Goal: Transaction & Acquisition: Subscribe to service/newsletter

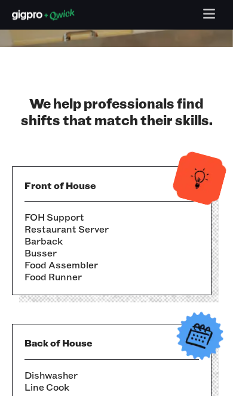
scroll to position [295, 0]
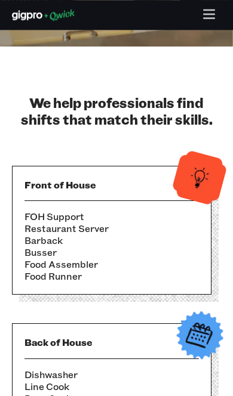
click at [136, 236] on li "Barback" at bounding box center [111, 241] width 174 height 12
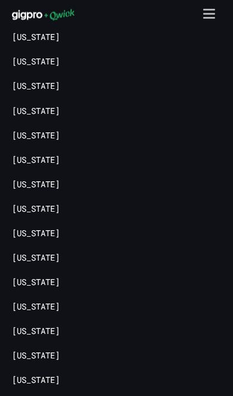
scroll to position [3080, 0]
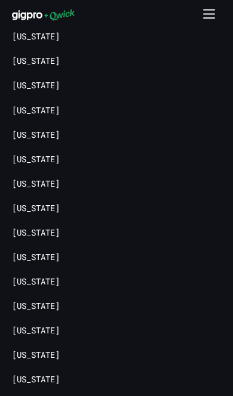
click at [60, 276] on link "[US_STATE]" at bounding box center [36, 281] width 48 height 11
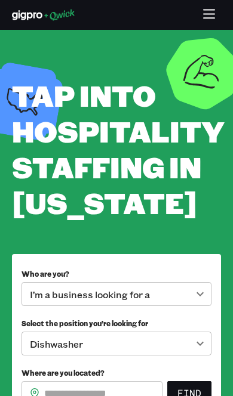
click at [162, 293] on body "**********" at bounding box center [116, 198] width 233 height 396
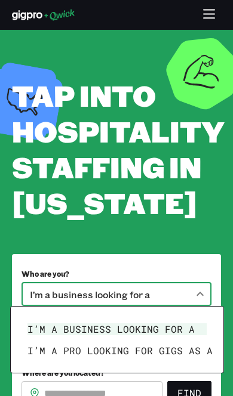
click at [138, 356] on li "I’m a pro looking for Gigs as a" at bounding box center [117, 350] width 189 height 21
type input "***"
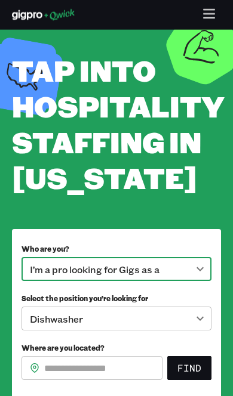
scroll to position [26, 0]
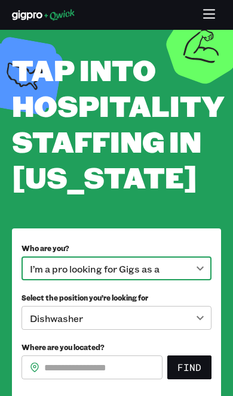
click at [153, 322] on body "**********" at bounding box center [116, 172] width 233 height 396
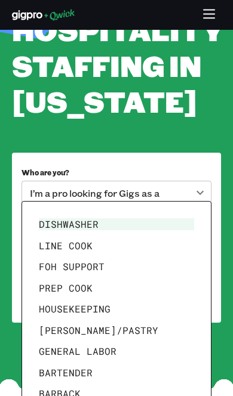
scroll to position [104, 0]
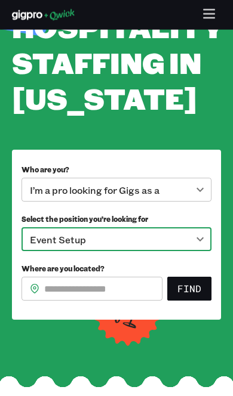
scroll to position [105, 0]
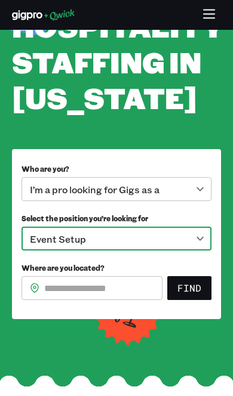
click at [199, 230] on body "**********" at bounding box center [116, 93] width 233 height 396
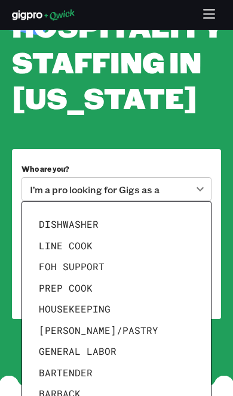
click at [97, 272] on li "FOH Support" at bounding box center [116, 266] width 165 height 21
type input "**********"
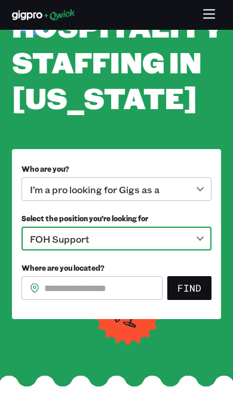
click at [98, 291] on input "Where are you located?" at bounding box center [103, 288] width 118 height 24
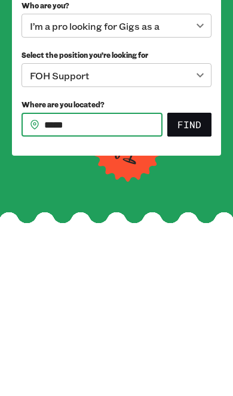
type input "*****"
click at [198, 277] on button "Find" at bounding box center [189, 289] width 44 height 24
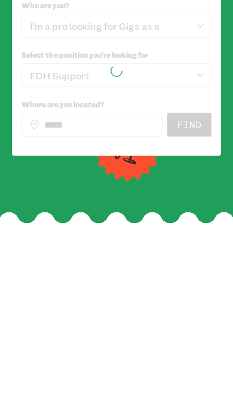
scroll to position [269, 0]
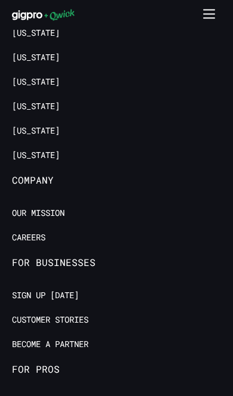
scroll to position [1792, 0]
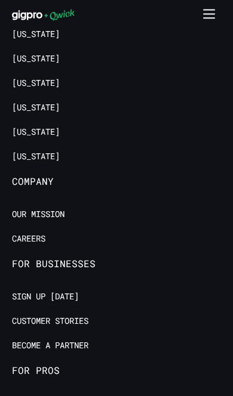
click at [44, 233] on link "Careers" at bounding box center [28, 238] width 33 height 11
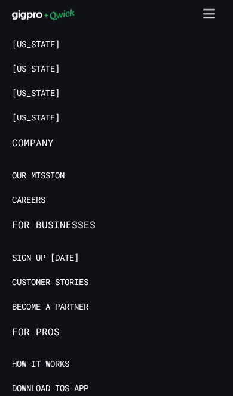
scroll to position [1851, 0]
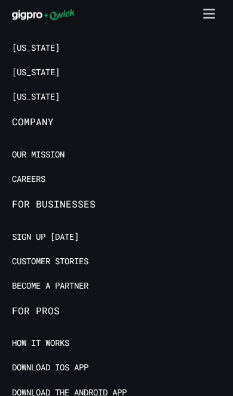
click at [219, 14] on button "button" at bounding box center [209, 15] width 23 height 23
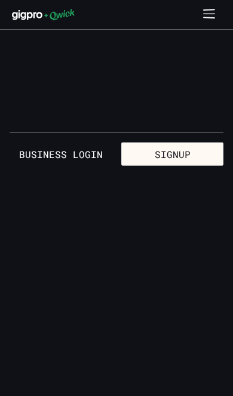
scroll to position [0, 0]
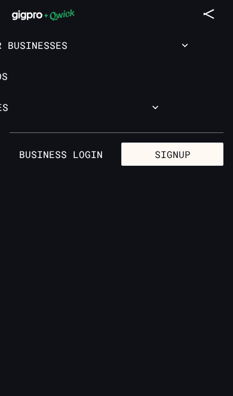
click at [162, 144] on button "Signup" at bounding box center [172, 155] width 102 height 24
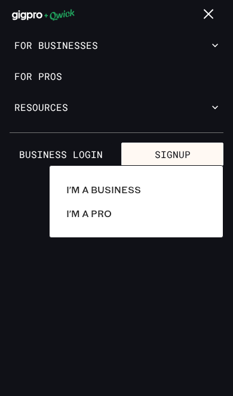
click at [54, 71] on div at bounding box center [116, 198] width 233 height 396
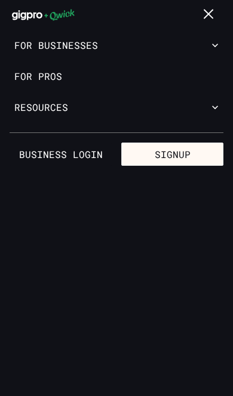
click at [42, 77] on link "For Pros" at bounding box center [116, 76] width 233 height 31
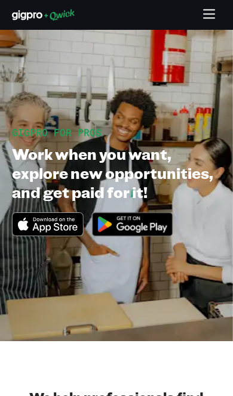
click at [35, 75] on section "GIGPRO FOR PROS Work when you want, explore new opportunities, and get paid for…" at bounding box center [116, 186] width 233 height 312
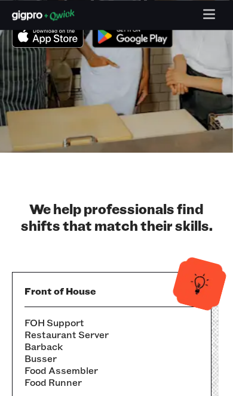
scroll to position [207, 0]
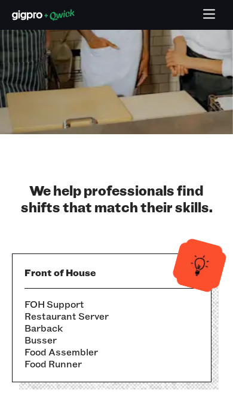
click at [106, 318] on li "Restaurant Server" at bounding box center [111, 316] width 174 height 12
click at [106, 312] on li "Restaurant Server" at bounding box center [111, 316] width 174 height 12
click at [106, 316] on li "Restaurant Server" at bounding box center [111, 316] width 174 height 12
click at [92, 315] on li "Restaurant Server" at bounding box center [111, 316] width 174 height 12
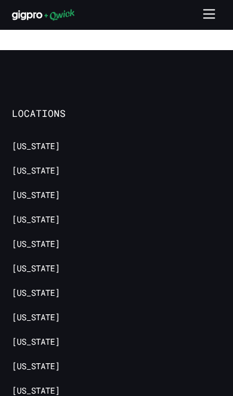
scroll to position [2949, 0]
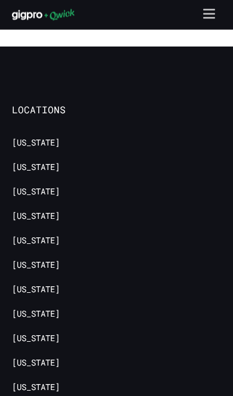
click at [215, 11] on icon "button" at bounding box center [209, 15] width 14 height 14
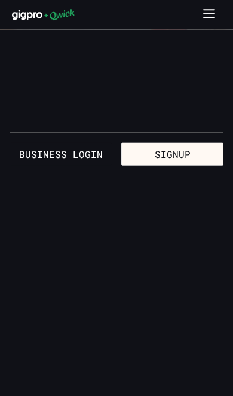
scroll to position [0, 0]
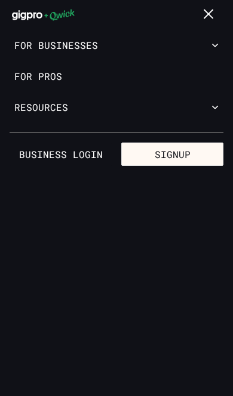
click at [67, 150] on link "Business Login" at bounding box center [61, 155] width 102 height 24
click at [47, 81] on link "For Pros" at bounding box center [116, 76] width 233 height 31
click at [45, 85] on link "For Pros" at bounding box center [116, 76] width 233 height 31
click at [47, 71] on link "For Pros" at bounding box center [116, 76] width 233 height 31
click at [227, 107] on button "Resources" at bounding box center [116, 107] width 233 height 31
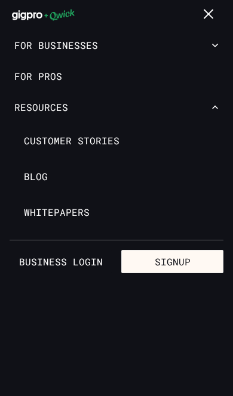
click at [178, 260] on button "Signup" at bounding box center [172, 262] width 102 height 24
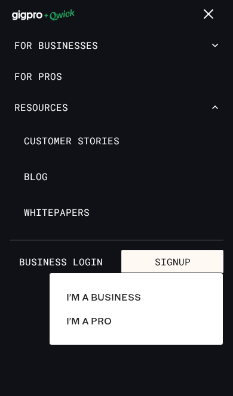
click at [93, 322] on p "I'm a Pro" at bounding box center [88, 321] width 45 height 14
click at [96, 318] on p "I'm a Pro" at bounding box center [88, 321] width 45 height 14
click at [100, 327] on p "I'm a Pro" at bounding box center [88, 321] width 45 height 14
click at [100, 326] on p "I'm a Pro" at bounding box center [88, 321] width 45 height 14
click at [98, 323] on p "I'm a Pro" at bounding box center [88, 321] width 45 height 14
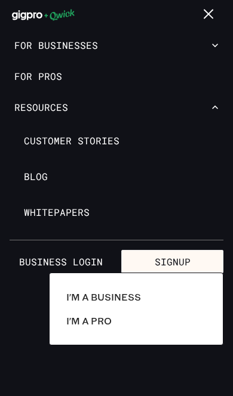
click at [104, 319] on p "I'm a Pro" at bounding box center [88, 321] width 45 height 14
click at [88, 318] on p "I'm a Pro" at bounding box center [88, 321] width 45 height 14
click at [84, 321] on p "I'm a Pro" at bounding box center [88, 321] width 45 height 14
click at [112, 323] on link "I'm a Pro" at bounding box center [135, 321] width 149 height 24
click at [101, 314] on p "I'm a Pro" at bounding box center [88, 321] width 45 height 14
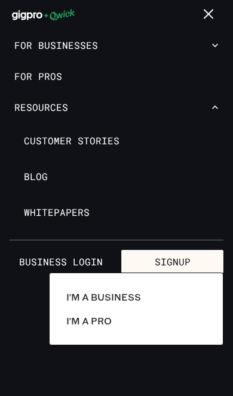
click at [87, 325] on p "I'm a Pro" at bounding box center [88, 321] width 45 height 14
click at [86, 325] on p "I'm a Pro" at bounding box center [88, 321] width 45 height 14
click at [102, 320] on p "I'm a Pro" at bounding box center [88, 321] width 45 height 14
click at [96, 324] on p "I'm a Pro" at bounding box center [88, 321] width 45 height 14
click at [92, 320] on p "I'm a Pro" at bounding box center [88, 321] width 45 height 14
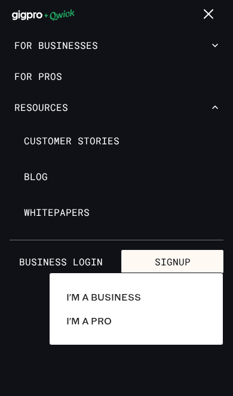
click at [74, 333] on link "I'm a Pro" at bounding box center [135, 321] width 149 height 24
click at [96, 311] on link "I'm a Pro" at bounding box center [135, 321] width 149 height 24
click at [74, 323] on p "I'm a Pro" at bounding box center [88, 321] width 45 height 14
click at [60, 81] on div at bounding box center [116, 198] width 233 height 396
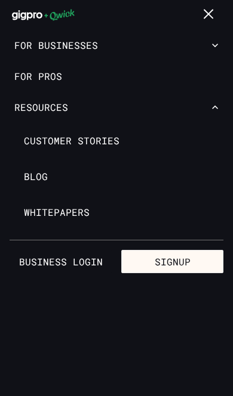
click at [74, 264] on link "Business Login" at bounding box center [61, 262] width 102 height 24
